Goal: Task Accomplishment & Management: Use online tool/utility

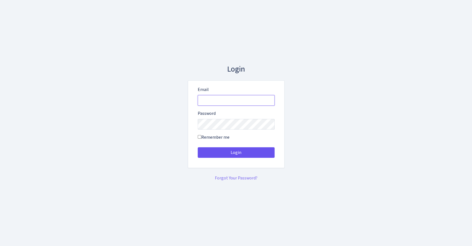
type input "[EMAIL_ADDRESS][DOMAIN_NAME]"
click at [263, 153] on button "Login" at bounding box center [236, 152] width 77 height 11
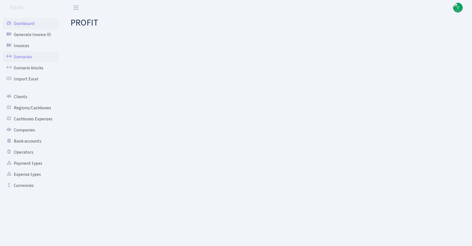
click at [24, 57] on link "Scenarios" at bounding box center [30, 56] width 55 height 11
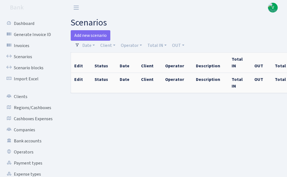
select select "100"
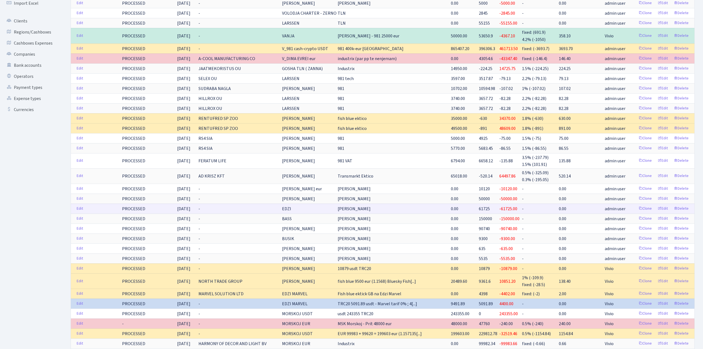
scroll to position [148, 0]
